Goal: Check status: Check status

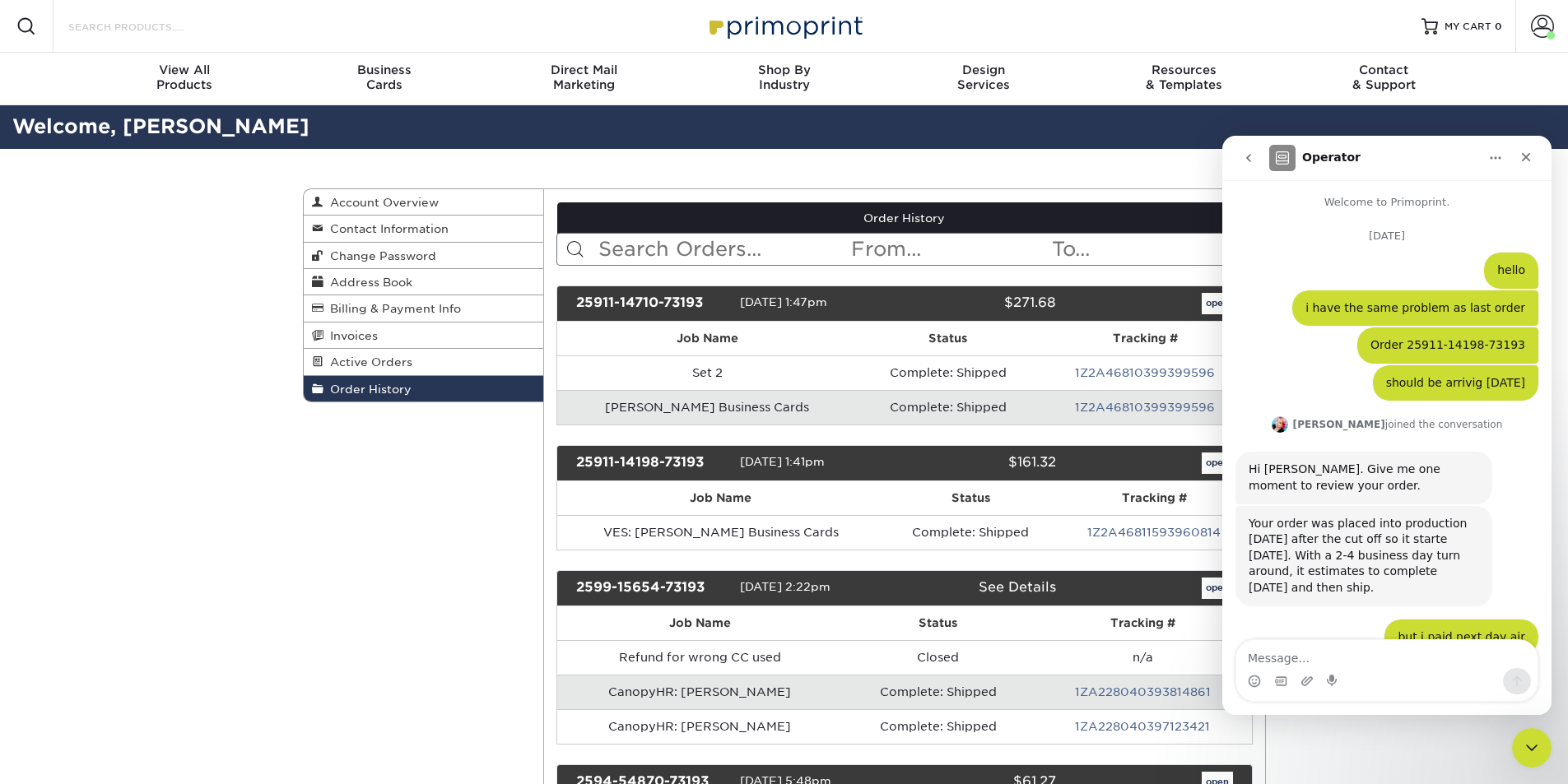
click at [156, 28] on input "Search Products" at bounding box center [147, 26] width 161 height 19
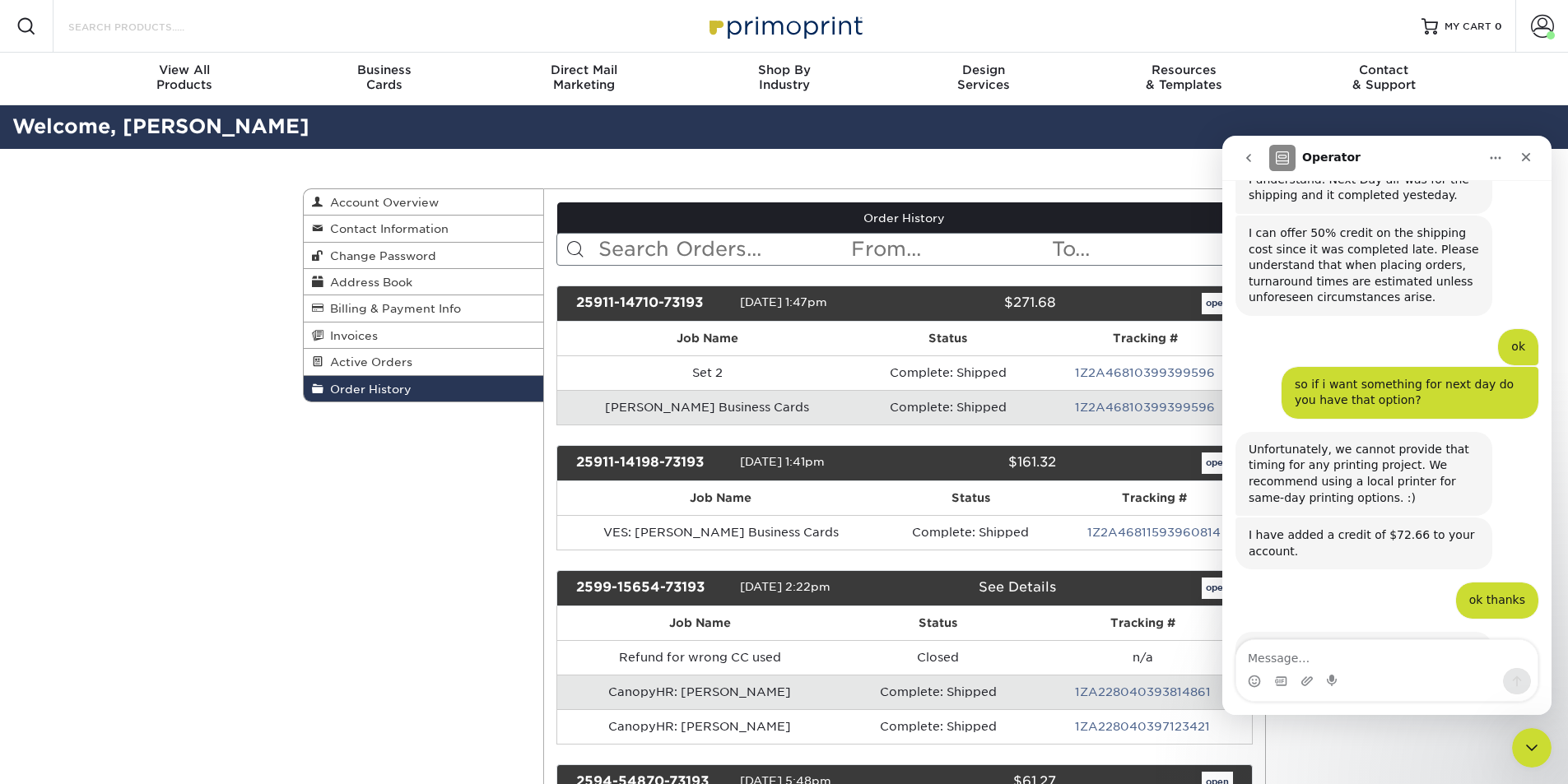
paste input "John Zegarelli <john.zegarelli@vensure.com>"
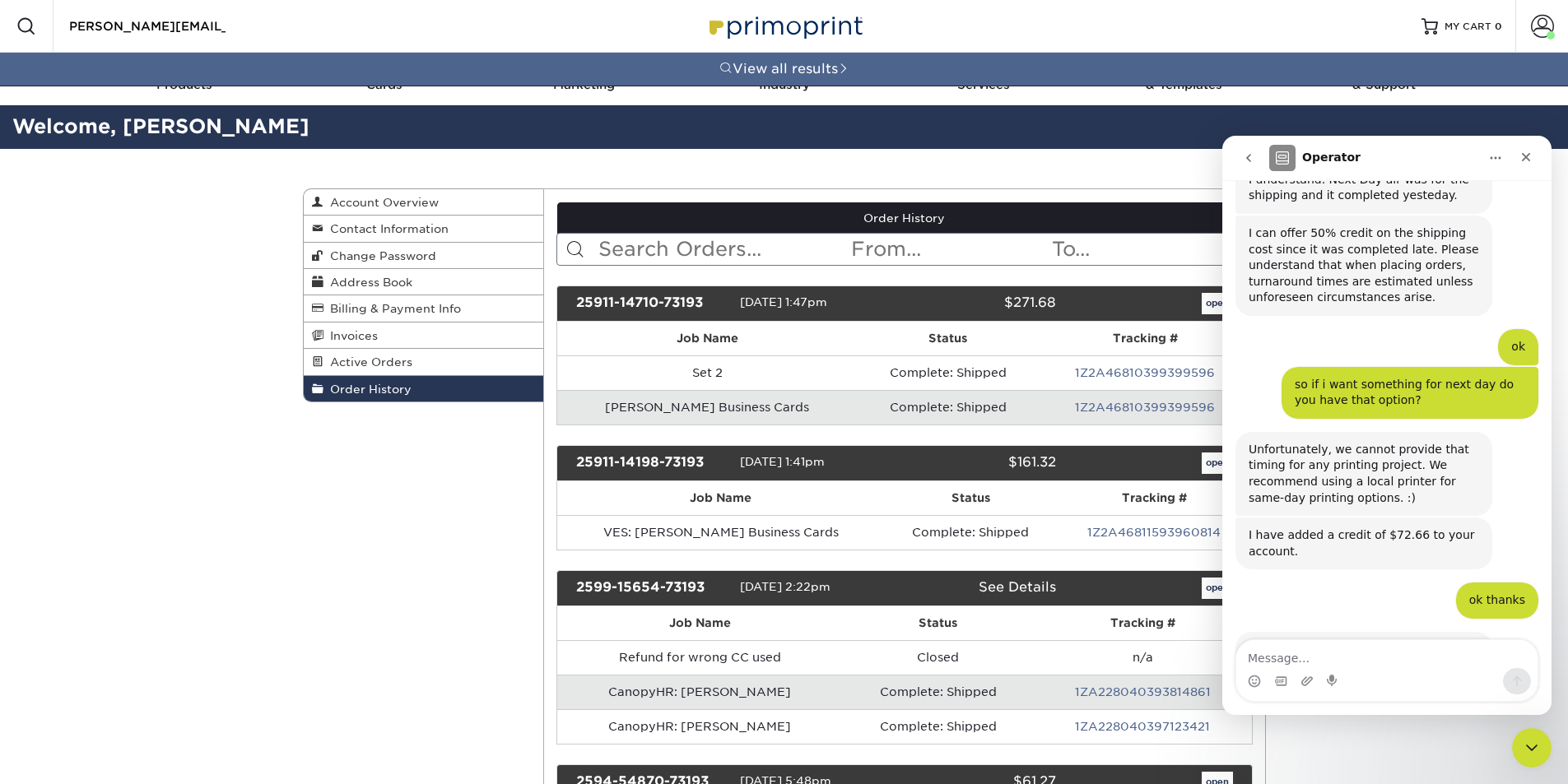
type input "John Zegarelli <john.zegarelli@vensure.com>"
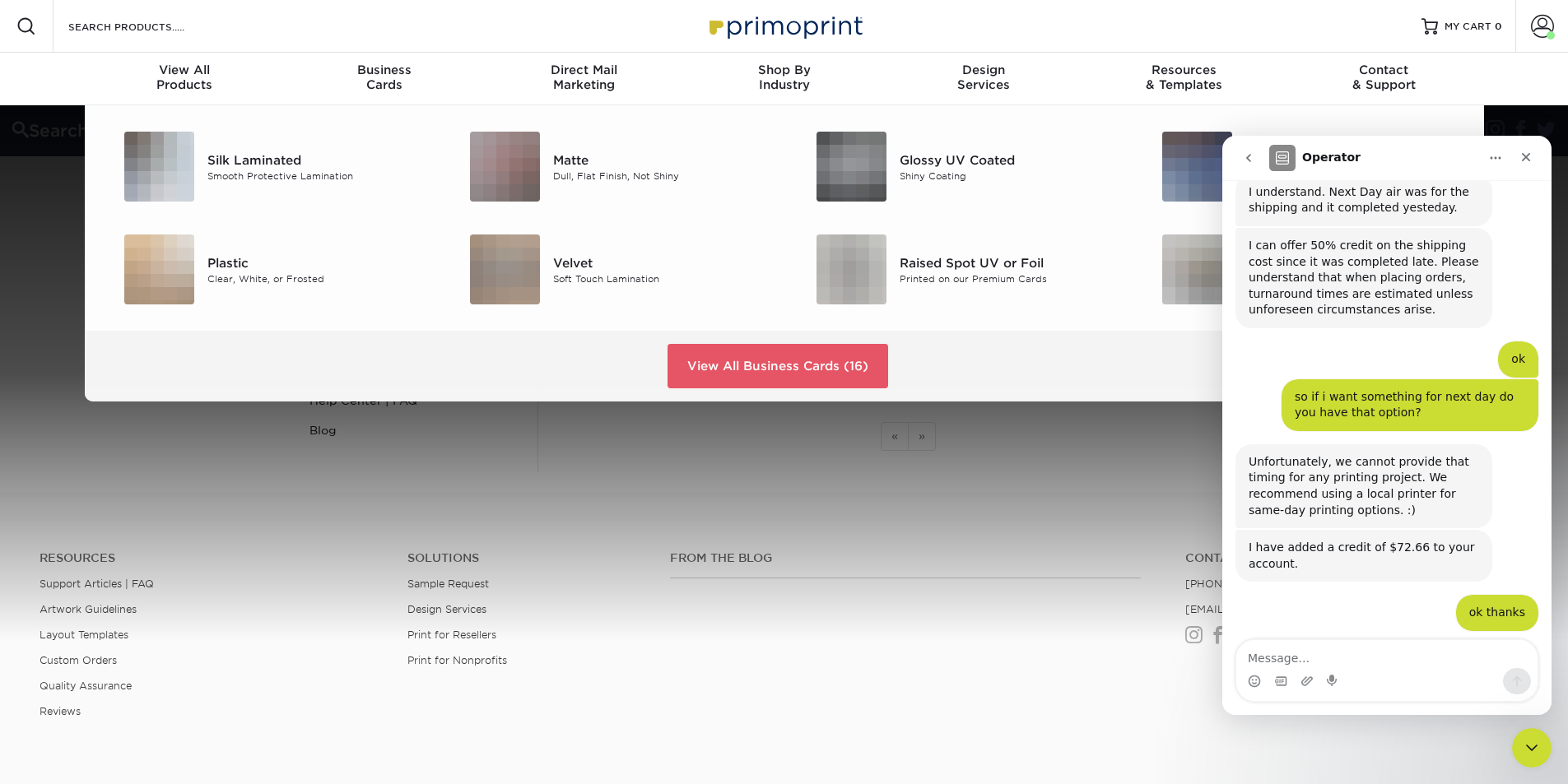
scroll to position [1792, 0]
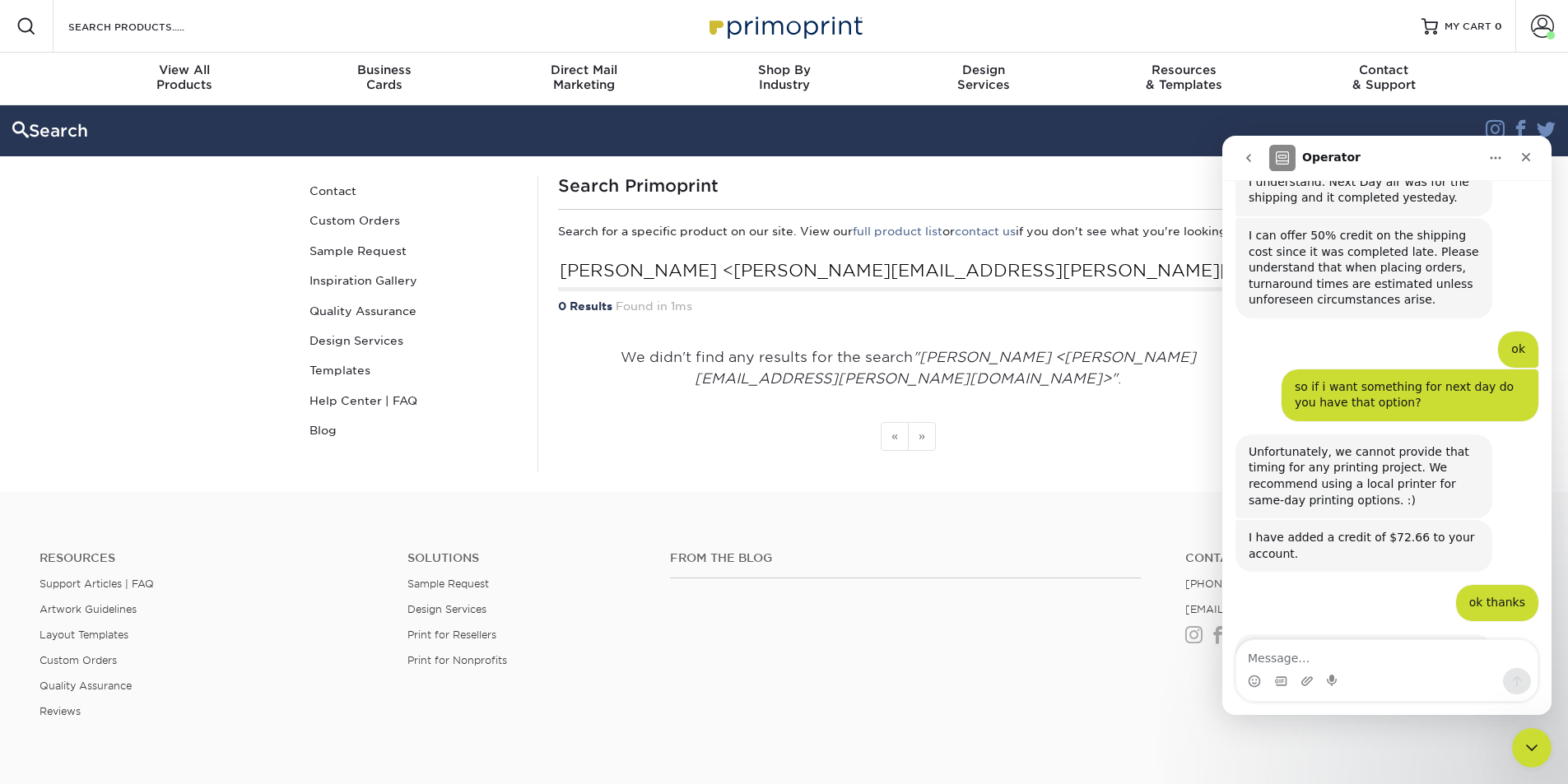
click at [212, 39] on div "Search Products" at bounding box center [140, 26] width 174 height 52
click at [211, 27] on input "Search Products" at bounding box center [147, 26] width 161 height 19
paste input "[PERSON_NAME]"
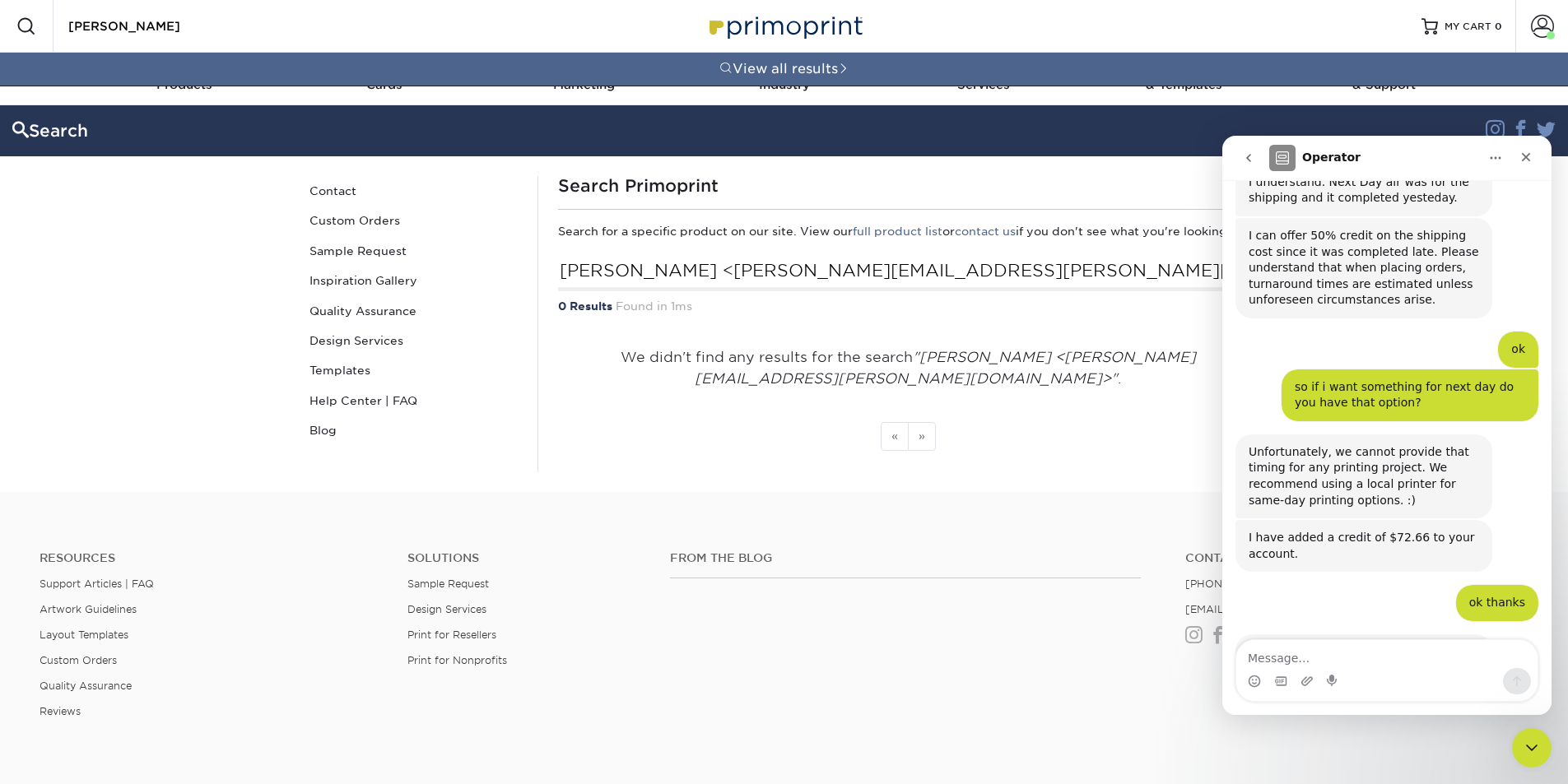
type input "[PERSON_NAME]"
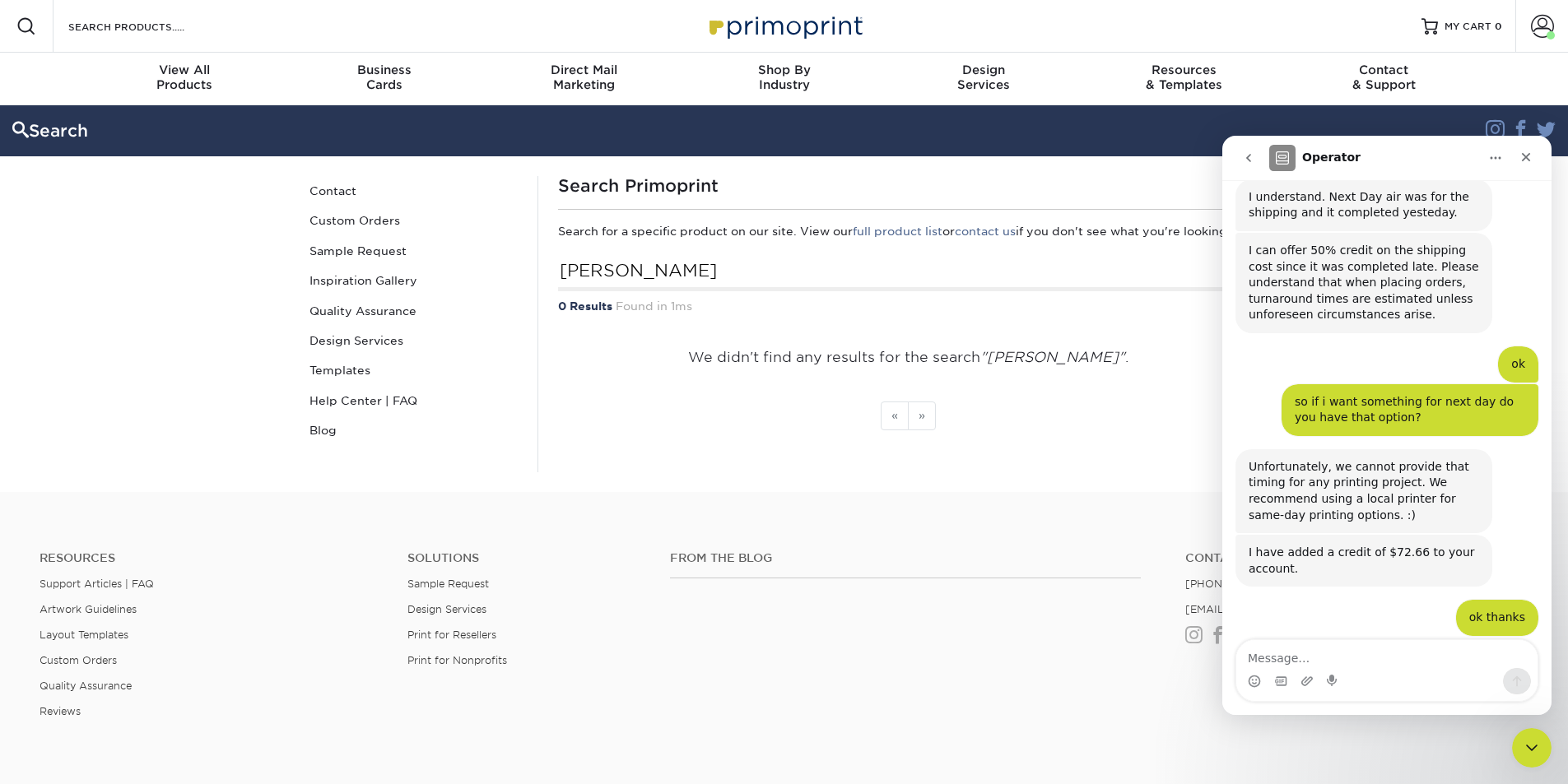
scroll to position [1792, 0]
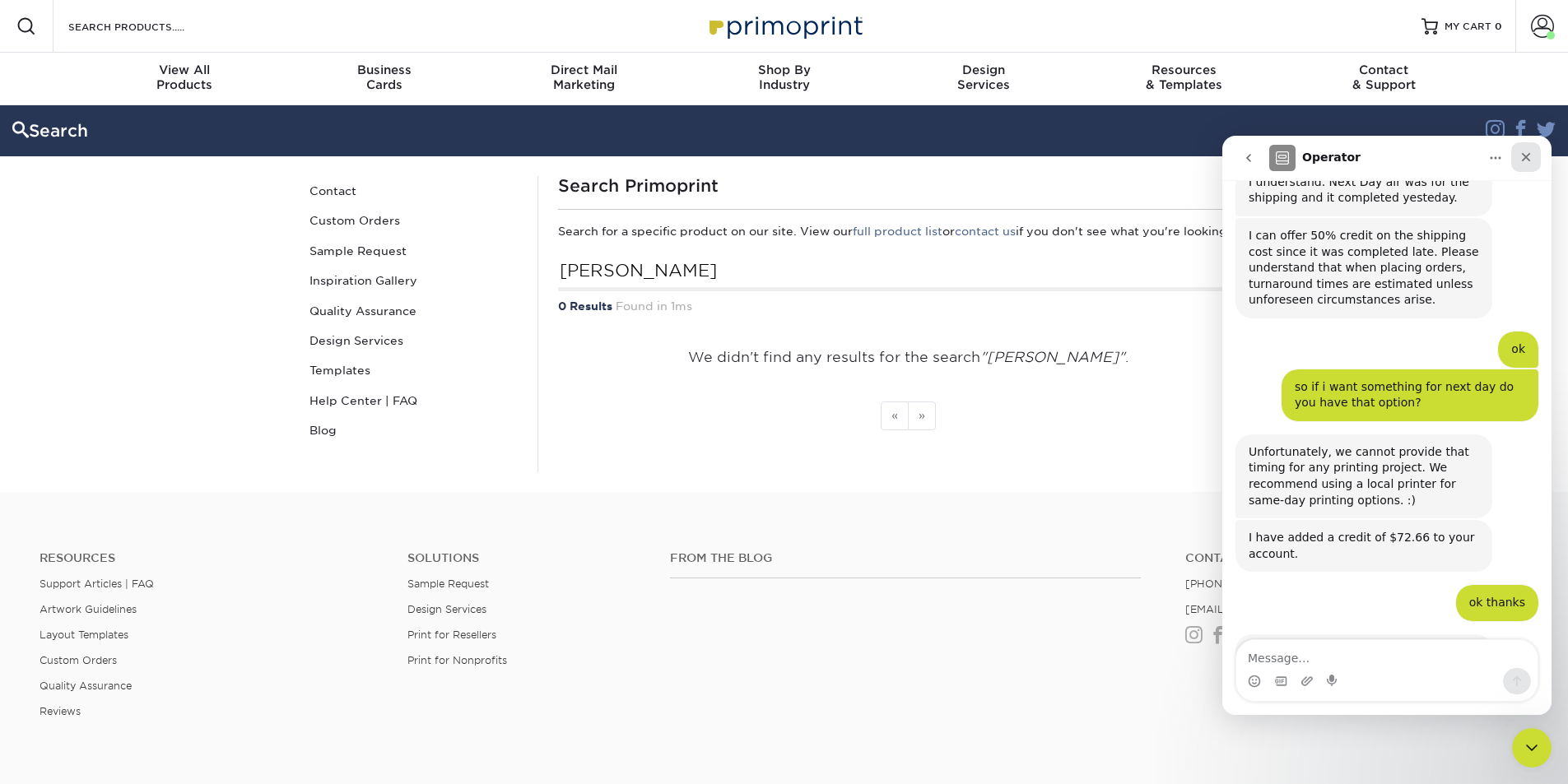
click at [1527, 152] on icon "Close" at bounding box center [1526, 157] width 13 height 13
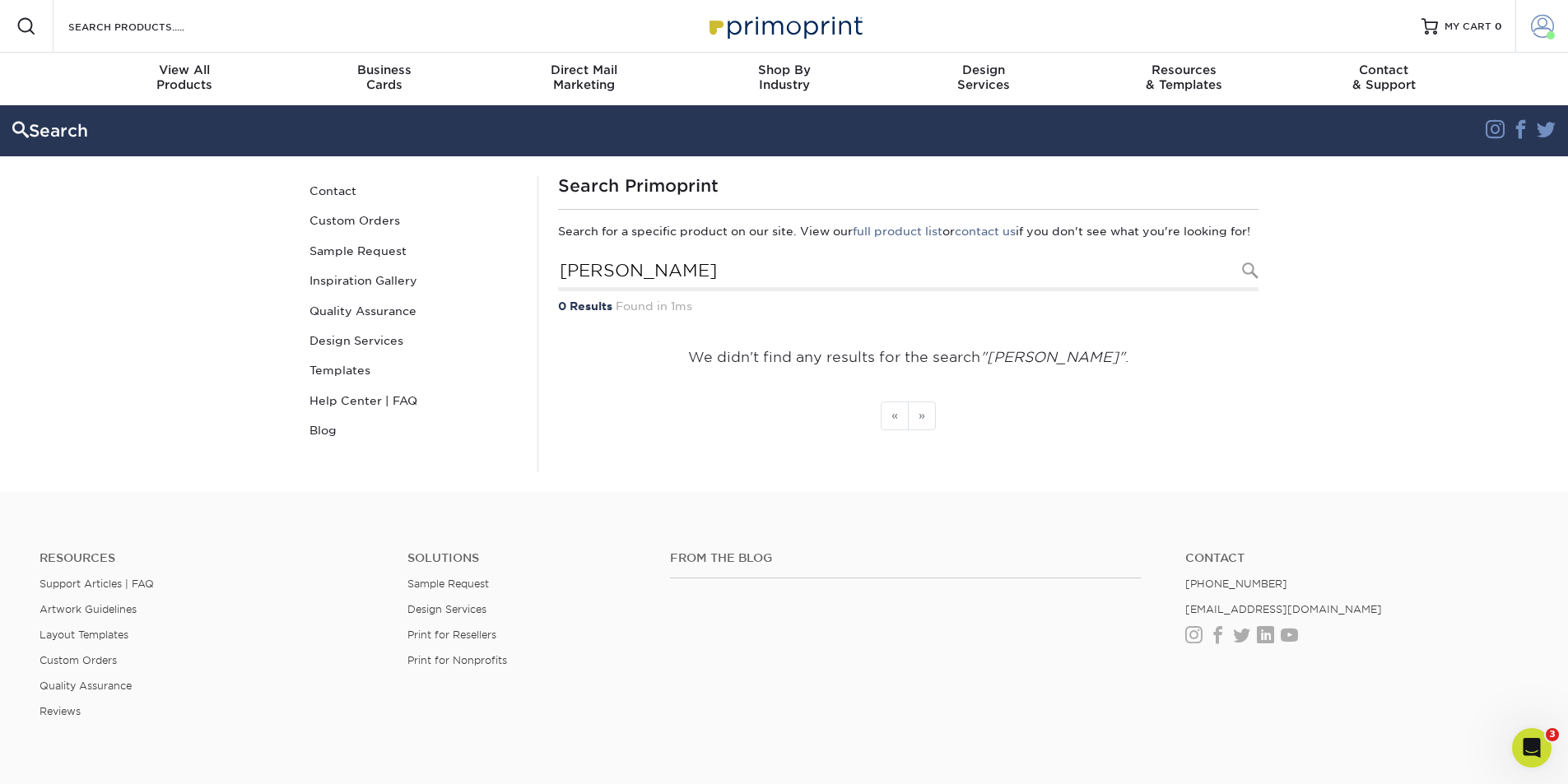
click at [1537, 20] on span at bounding box center [1542, 26] width 23 height 23
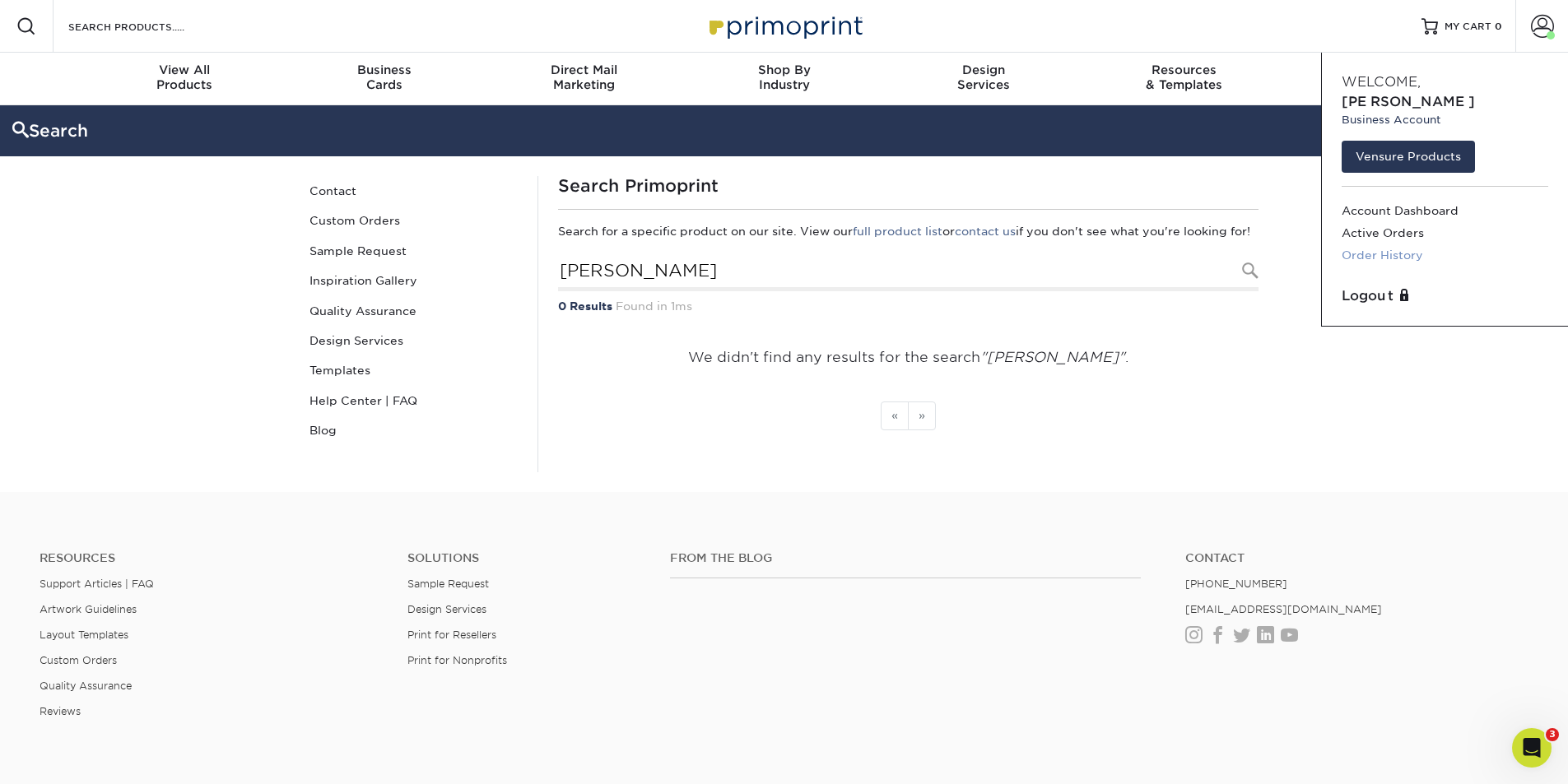
click at [1407, 244] on link "Order History" at bounding box center [1445, 256] width 207 height 22
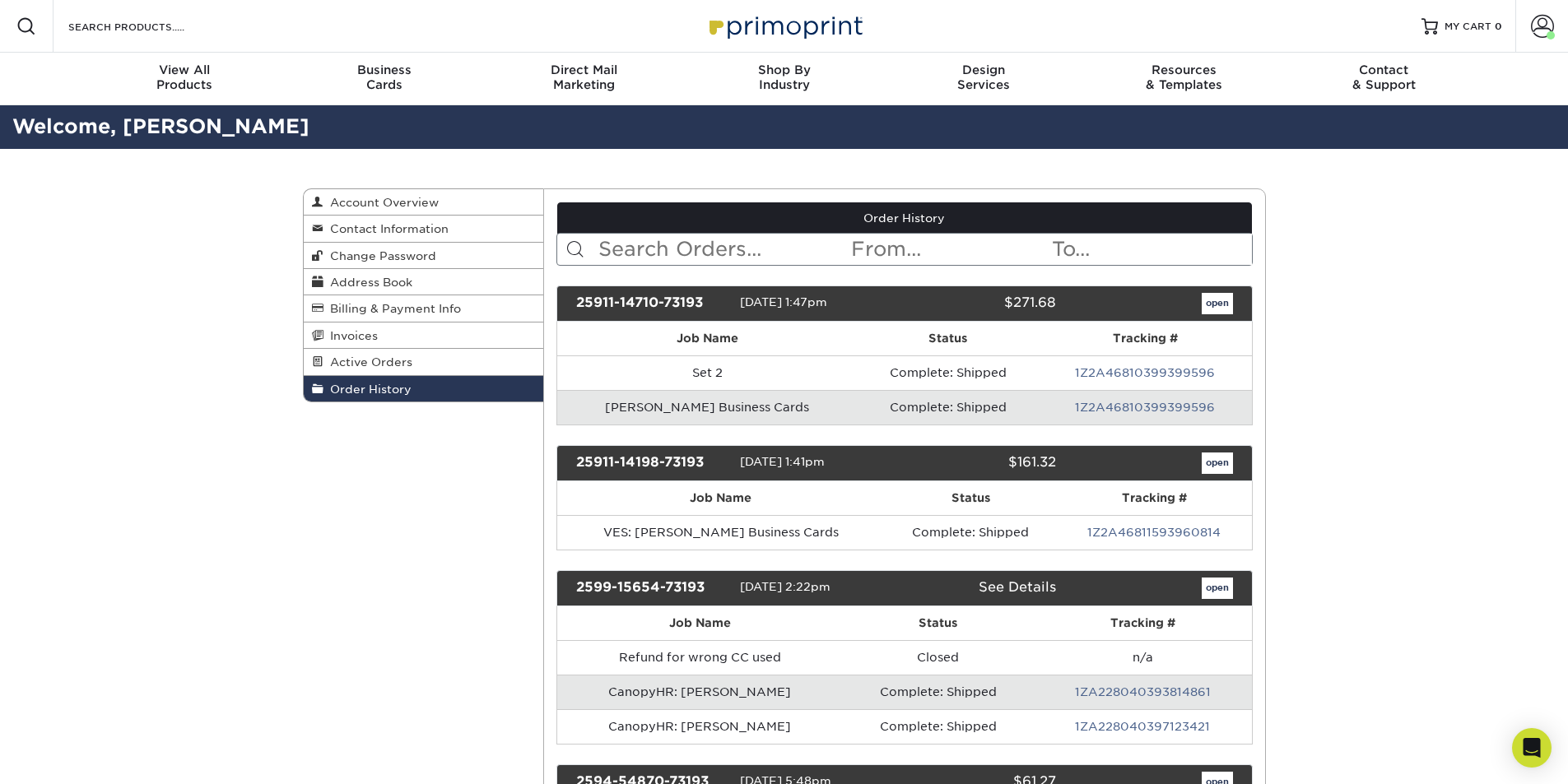
click at [737, 250] on input "text" at bounding box center [723, 249] width 253 height 31
paste input "[PERSON_NAME]"
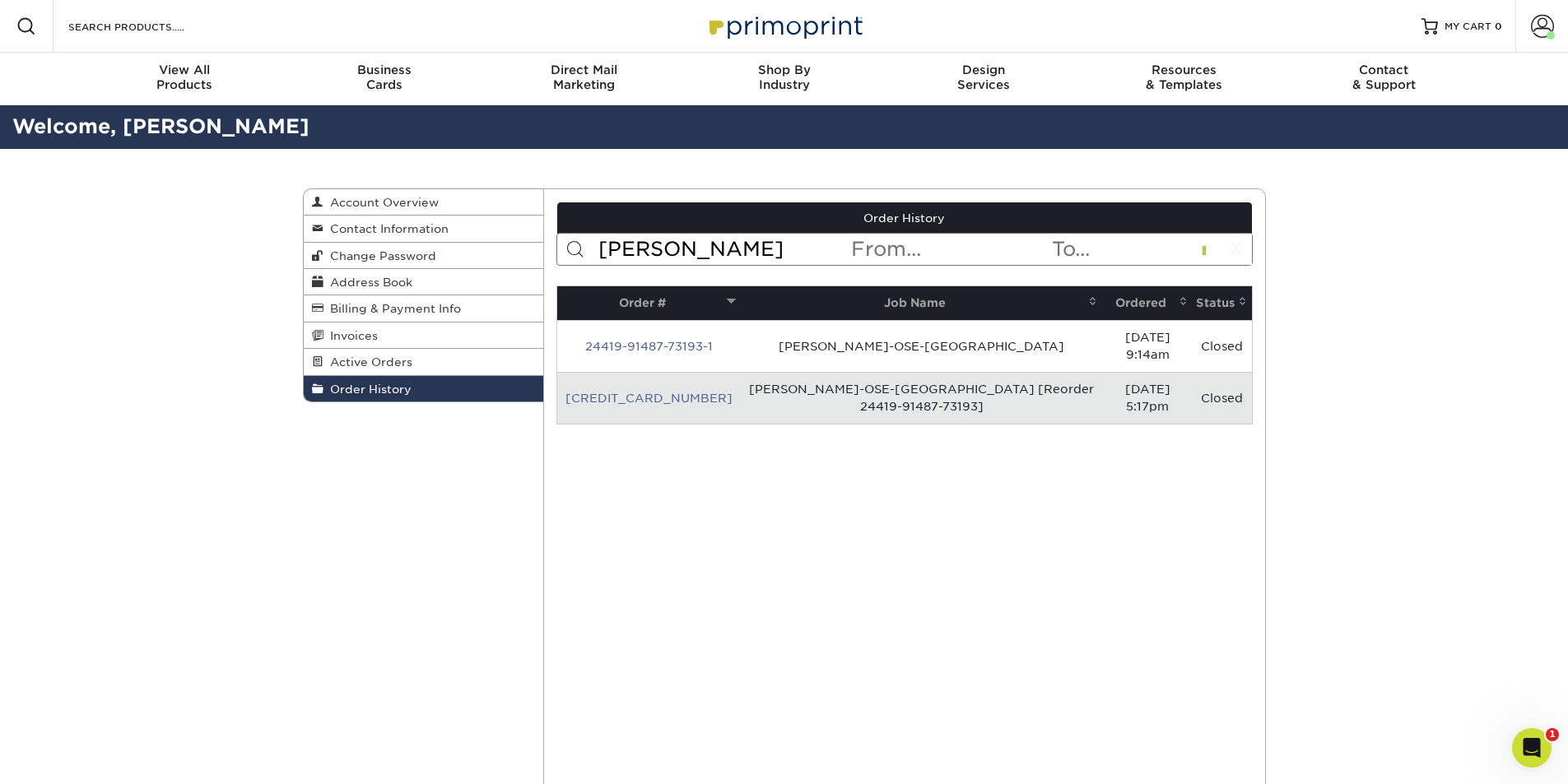
type input "[PERSON_NAME]"
click at [649, 392] on link "[CREDIT_CARD_NUMBER]" at bounding box center [649, 398] width 167 height 13
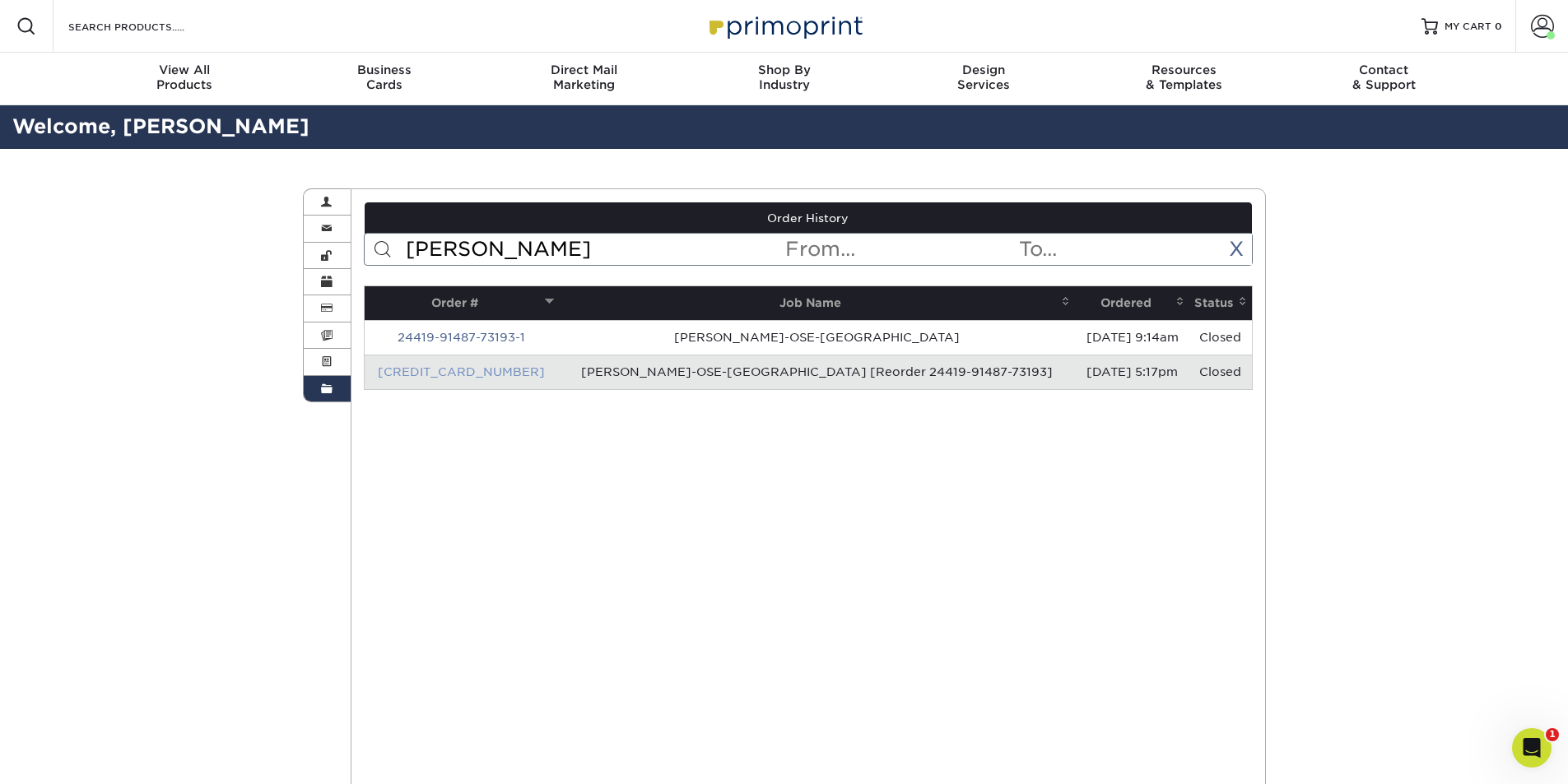
click at [498, 367] on link "[CREDIT_CARD_NUMBER]" at bounding box center [462, 371] width 167 height 13
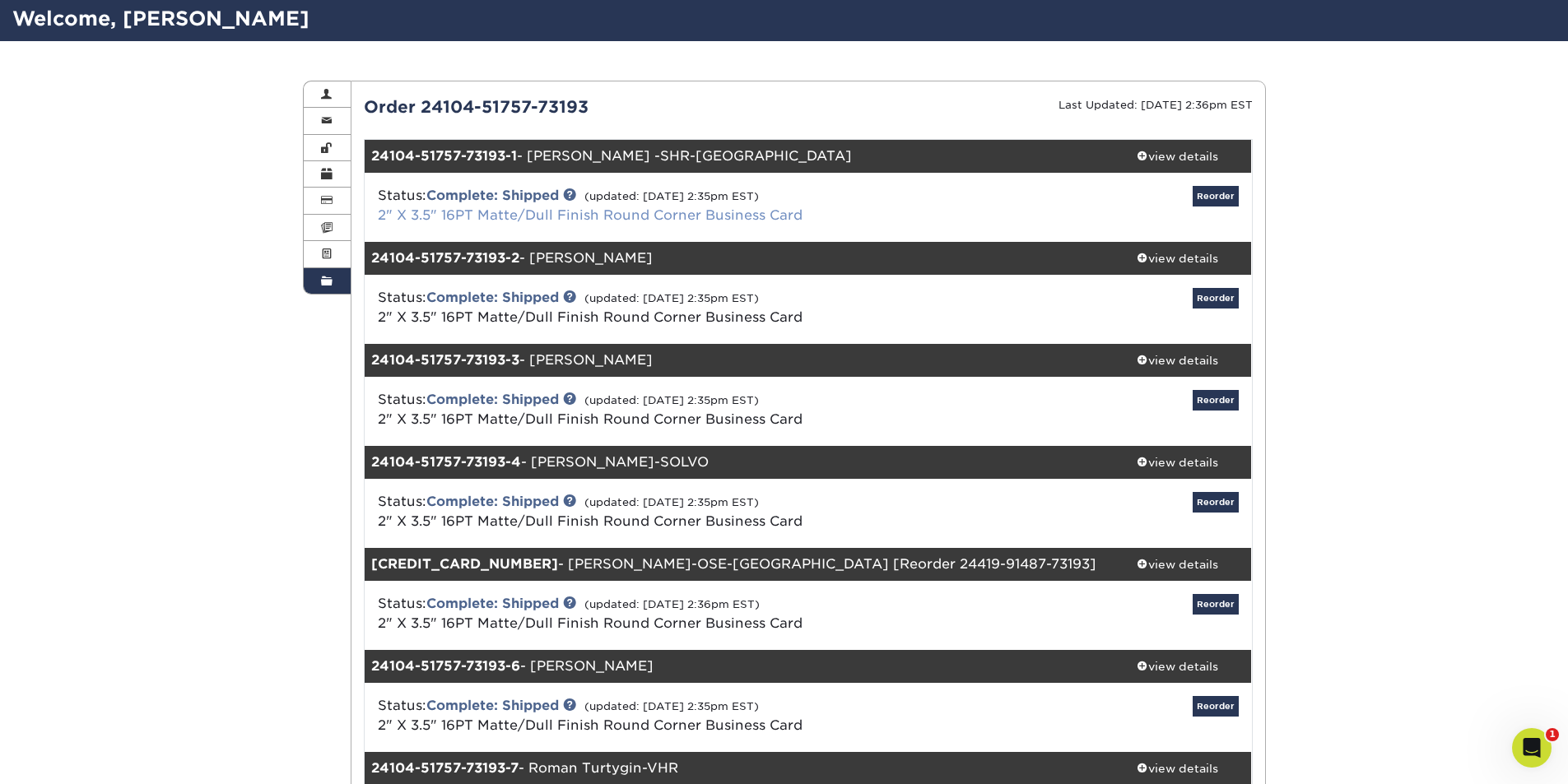
scroll to position [83, 0]
